Goal: Transaction & Acquisition: Purchase product/service

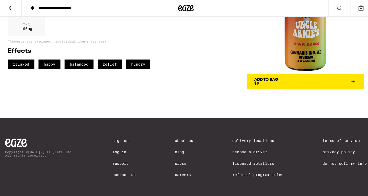
scroll to position [70, 0]
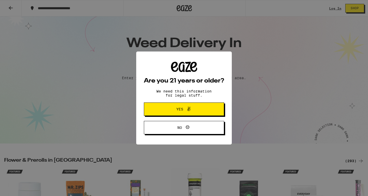
click at [185, 111] on span at bounding box center [187, 109] width 9 height 7
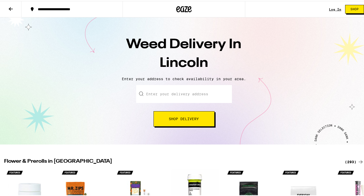
click at [58, 8] on div "**********" at bounding box center [74, 8] width 79 height 4
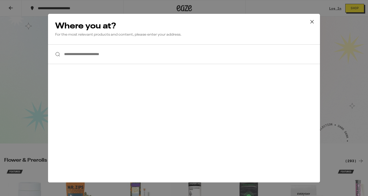
click at [80, 54] on input "**********" at bounding box center [184, 54] width 272 height 20
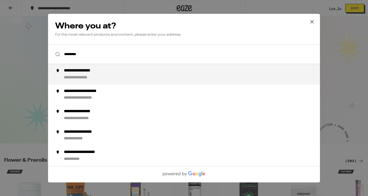
click at [102, 69] on div "**********" at bounding box center [86, 70] width 45 height 5
type input "**********"
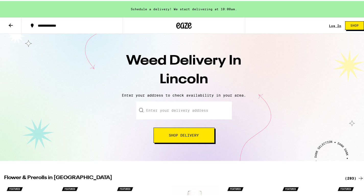
click at [166, 131] on button "Shop Delivery" at bounding box center [184, 133] width 61 height 15
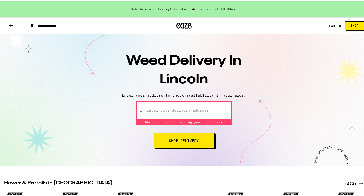
click at [161, 108] on input "Enter your delivery address" at bounding box center [184, 109] width 96 height 18
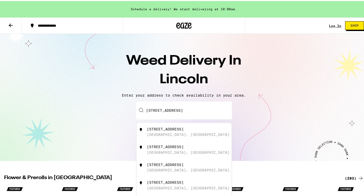
click at [170, 135] on div "[GEOGRAPHIC_DATA], [GEOGRAPHIC_DATA]" at bounding box center [188, 133] width 83 height 4
type input "[STREET_ADDRESS]"
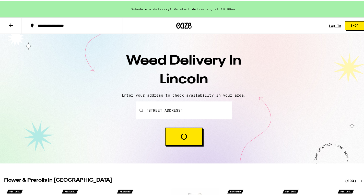
click at [170, 135] on button "Loading" at bounding box center [183, 135] width 37 height 18
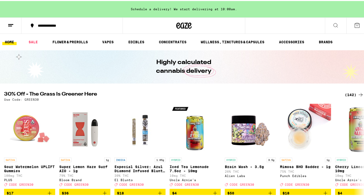
click at [334, 25] on icon at bounding box center [336, 24] width 6 height 6
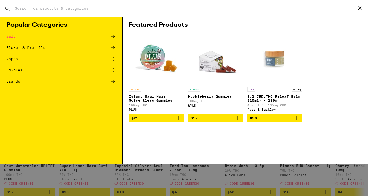
click at [113, 70] on icon at bounding box center [113, 70] width 4 height 4
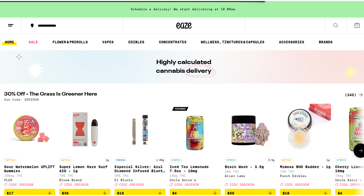
scroll to position [77, 0]
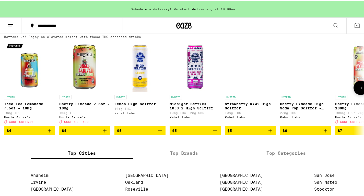
scroll to position [256, 0]
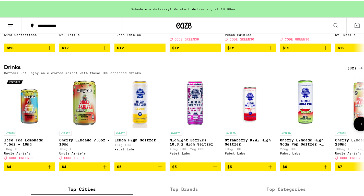
click at [358, 126] on icon at bounding box center [361, 123] width 6 height 6
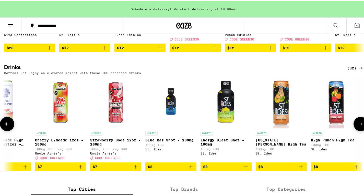
click at [358, 126] on icon at bounding box center [361, 123] width 6 height 6
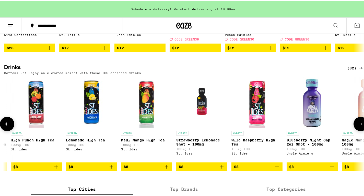
click at [358, 126] on icon at bounding box center [361, 123] width 6 height 6
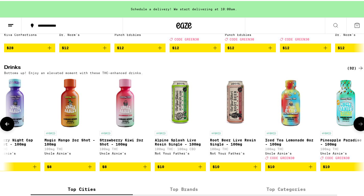
scroll to position [0, 902]
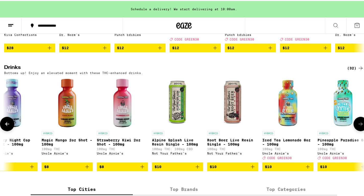
click at [358, 126] on icon at bounding box center [361, 123] width 6 height 6
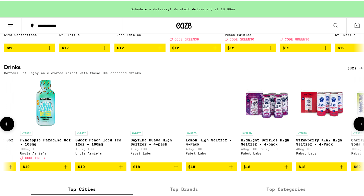
scroll to position [0, 1202]
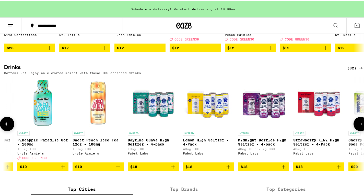
click at [358, 126] on icon at bounding box center [361, 123] width 6 height 6
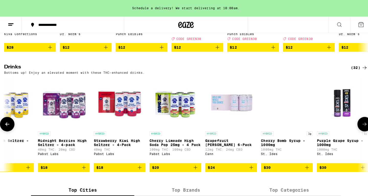
scroll to position [0, 1412]
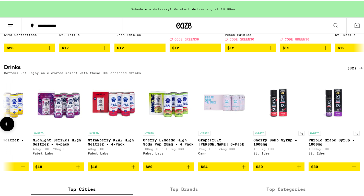
click at [358, 130] on div at bounding box center [361, 123] width 14 height 14
click at [222, 112] on img "Open page for Grapefruit Rosemary 6-Pack from Cann" at bounding box center [223, 101] width 51 height 51
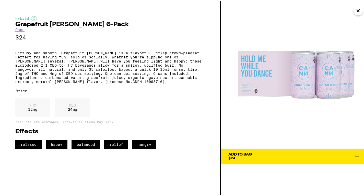
scroll to position [0, 1408]
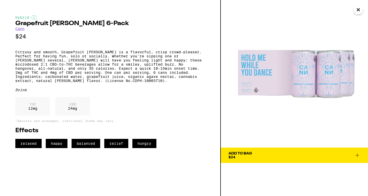
click at [358, 154] on icon at bounding box center [358, 155] width 4 height 4
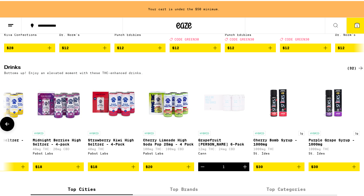
click at [247, 169] on icon "Increment" at bounding box center [245, 165] width 6 height 6
click at [357, 24] on span "2" at bounding box center [358, 24] width 2 height 3
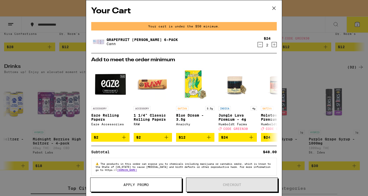
click at [273, 8] on icon at bounding box center [274, 8] width 8 height 8
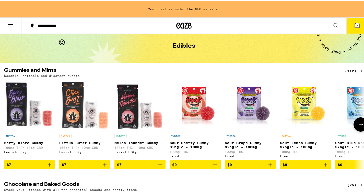
scroll to position [26, 0]
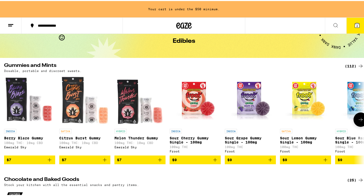
click at [358, 119] on icon at bounding box center [361, 118] width 6 height 6
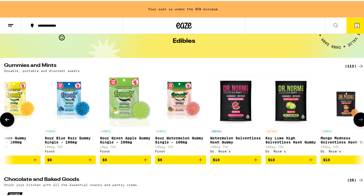
scroll to position [0, 301]
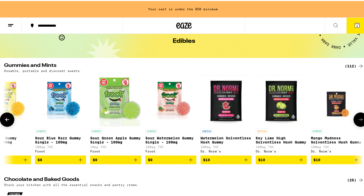
click at [358, 119] on icon at bounding box center [361, 118] width 6 height 6
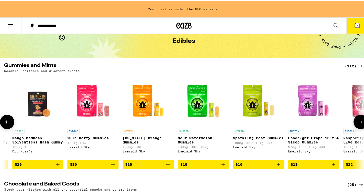
scroll to position [0, 601]
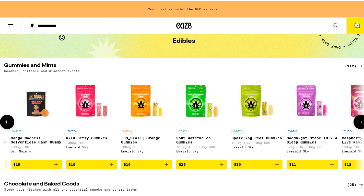
click at [355, 119] on button at bounding box center [361, 121] width 14 height 14
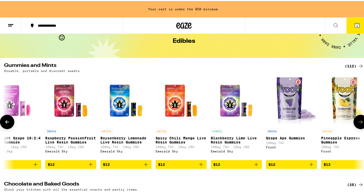
scroll to position [0, 902]
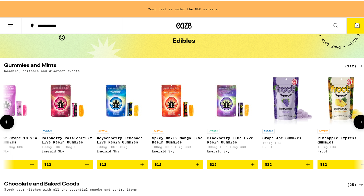
click at [355, 119] on button at bounding box center [361, 121] width 14 height 14
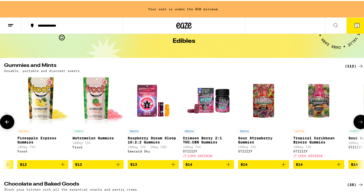
click at [355, 119] on button at bounding box center [361, 121] width 14 height 14
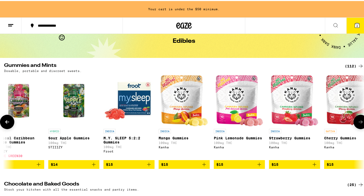
click at [355, 119] on button at bounding box center [361, 121] width 14 height 14
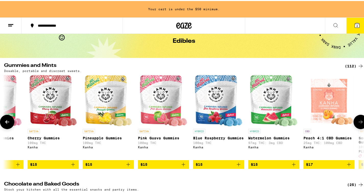
scroll to position [0, 1803]
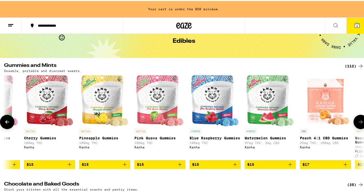
click at [355, 119] on button at bounding box center [361, 121] width 14 height 14
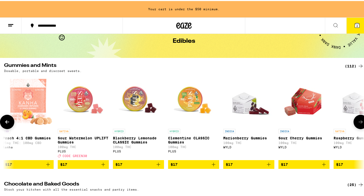
scroll to position [0, 2104]
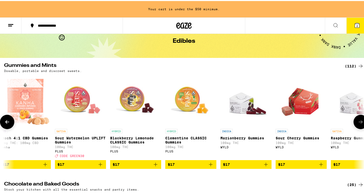
click at [355, 119] on button at bounding box center [361, 121] width 14 height 14
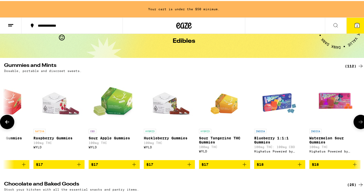
scroll to position [0, 2404]
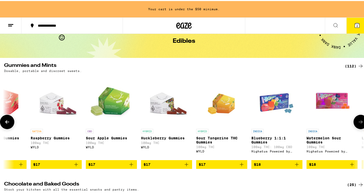
click at [355, 119] on button at bounding box center [361, 121] width 14 height 14
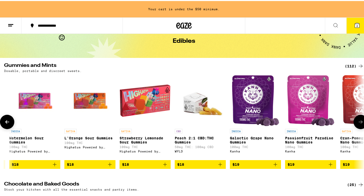
scroll to position [0, 2705]
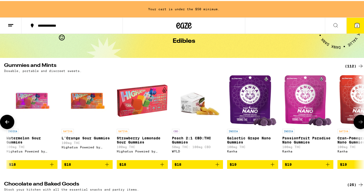
click at [355, 119] on button at bounding box center [361, 121] width 14 height 14
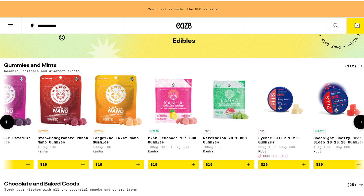
scroll to position [0, 3005]
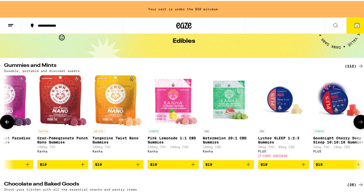
click at [5, 123] on icon at bounding box center [7, 121] width 6 height 6
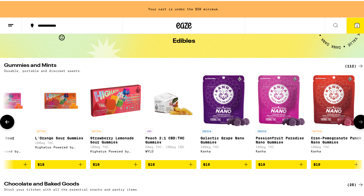
click at [5, 123] on icon at bounding box center [7, 121] width 6 height 6
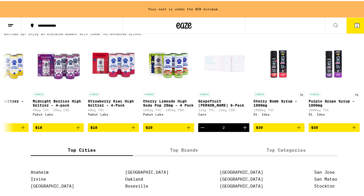
scroll to position [358, 0]
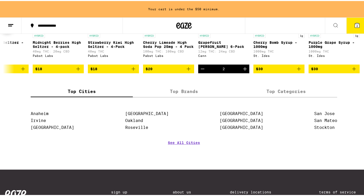
click at [244, 71] on icon "Increment" at bounding box center [245, 68] width 6 height 6
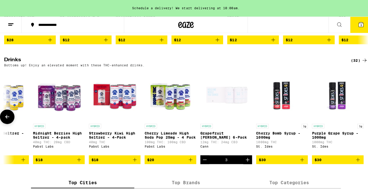
scroll to position [256, 0]
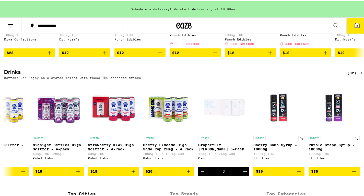
click at [355, 25] on icon at bounding box center [357, 24] width 5 height 5
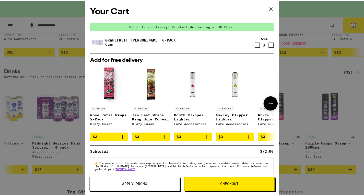
scroll to position [8, 0]
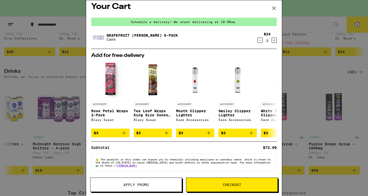
click at [149, 183] on span "Apply Promo" at bounding box center [136, 185] width 91 height 4
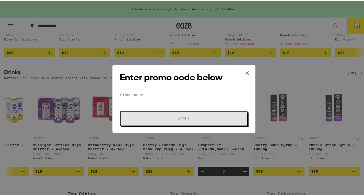
click at [245, 73] on icon at bounding box center [248, 72] width 8 height 8
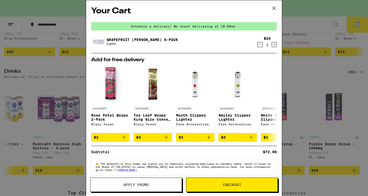
click at [211, 187] on button "Checkout" at bounding box center [232, 184] width 92 height 14
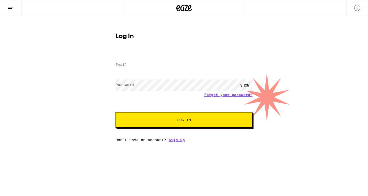
click at [8, 8] on icon at bounding box center [11, 8] width 6 height 6
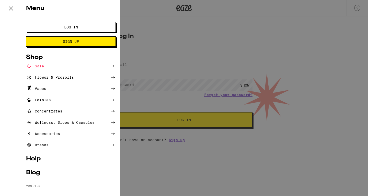
click at [12, 7] on icon at bounding box center [11, 8] width 4 height 4
